Goal: Find specific page/section: Find specific page/section

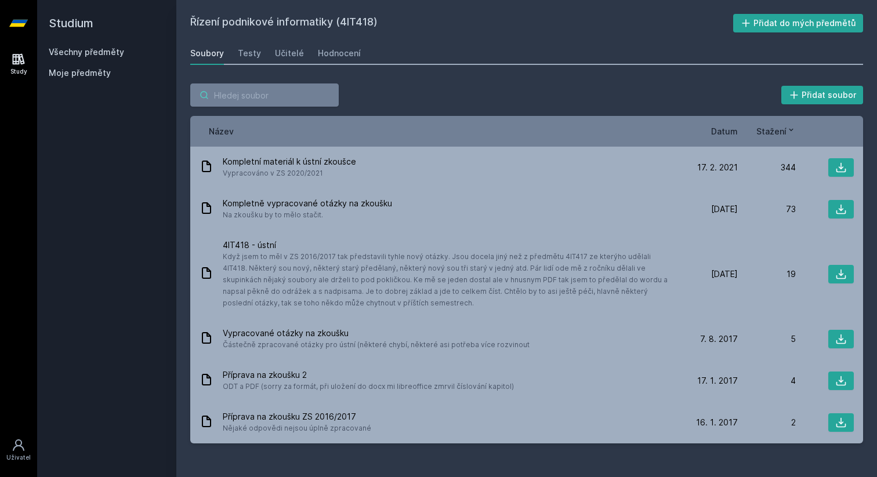
click at [210, 95] on input "search" at bounding box center [264, 94] width 148 height 23
click at [23, 57] on icon at bounding box center [19, 59] width 14 height 14
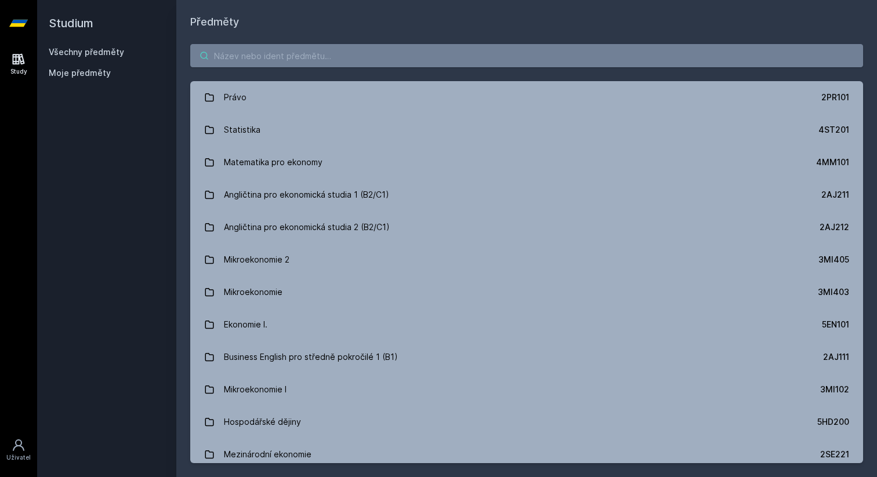
click at [295, 57] on input "search" at bounding box center [526, 55] width 673 height 23
type input "v"
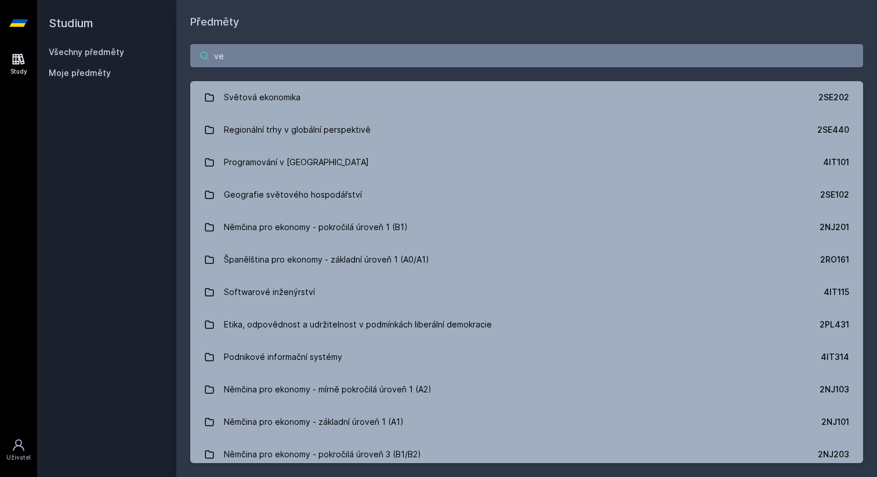
type input "v"
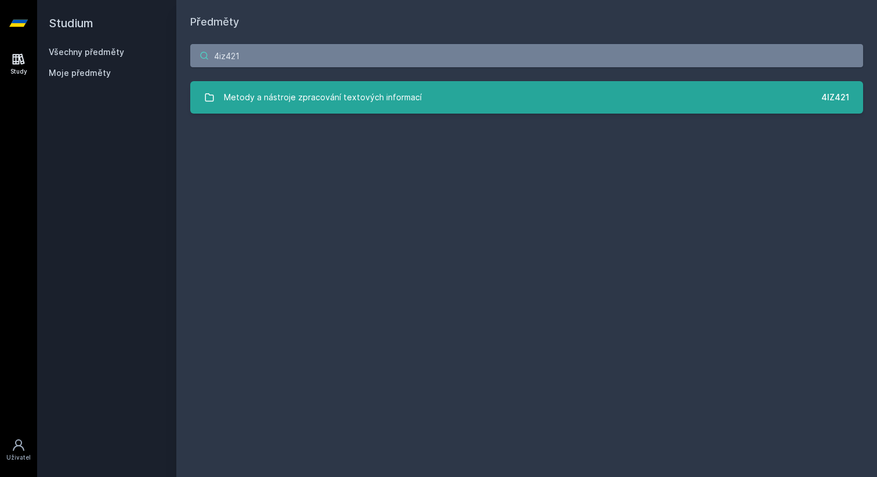
type input "4iz421"
click at [394, 101] on div "Metody a nástroje zpracování textových informací" at bounding box center [323, 97] width 198 height 23
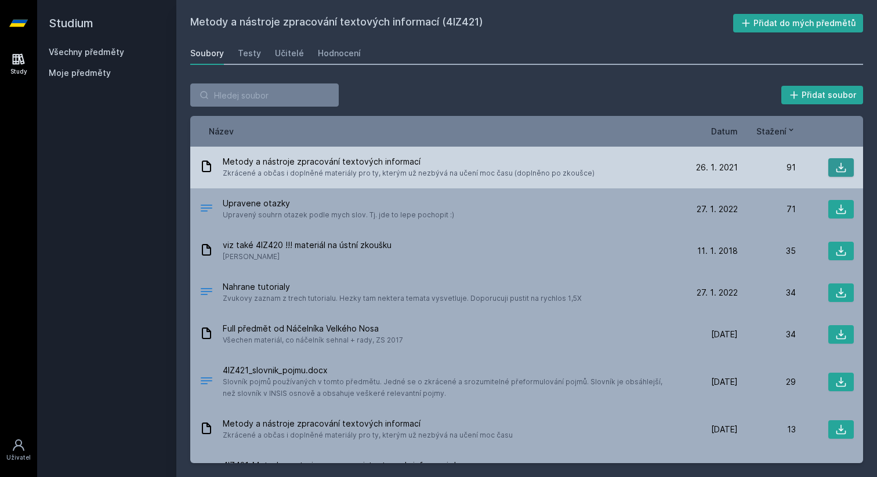
click at [838, 161] on button at bounding box center [841, 167] width 26 height 19
